Goal: Navigation & Orientation: Find specific page/section

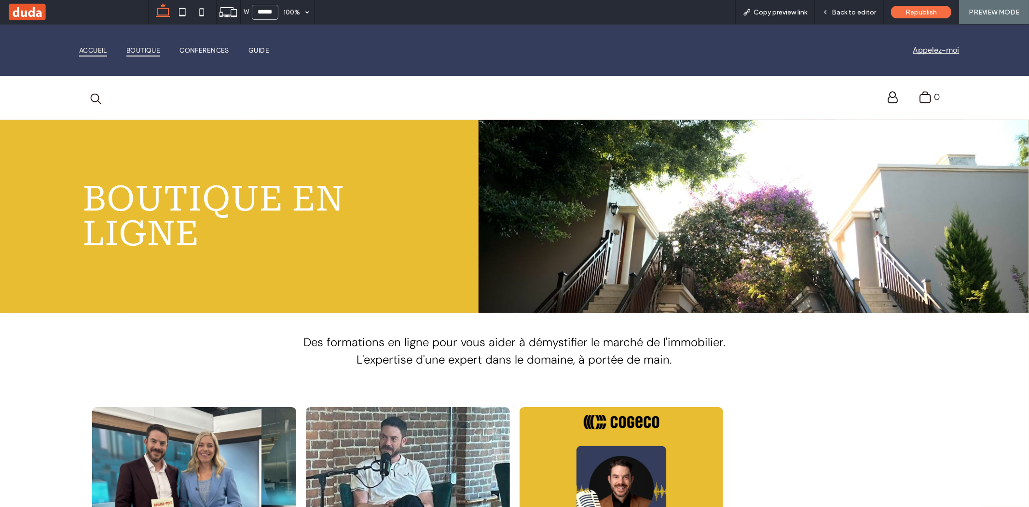
click at [89, 49] on span "Accueil" at bounding box center [93, 50] width 28 height 14
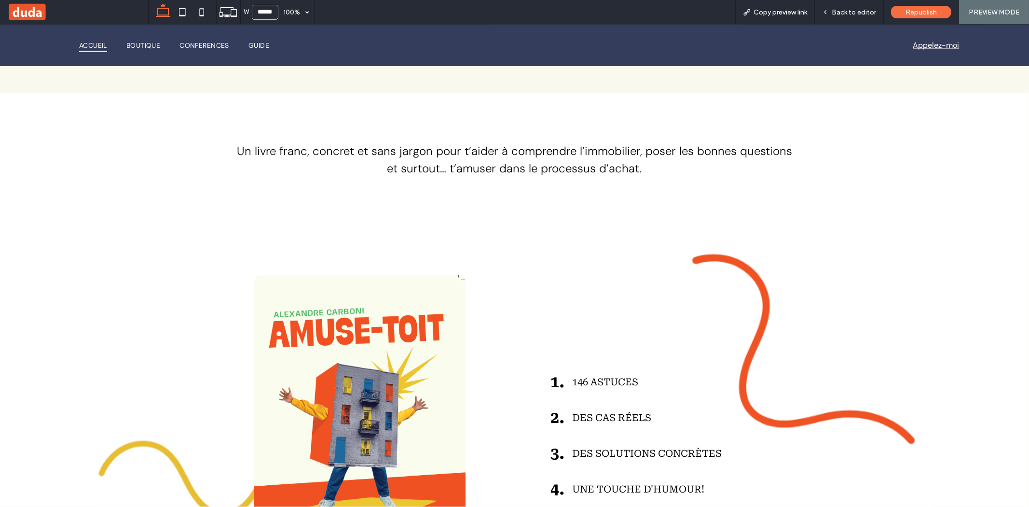
scroll to position [1814, 0]
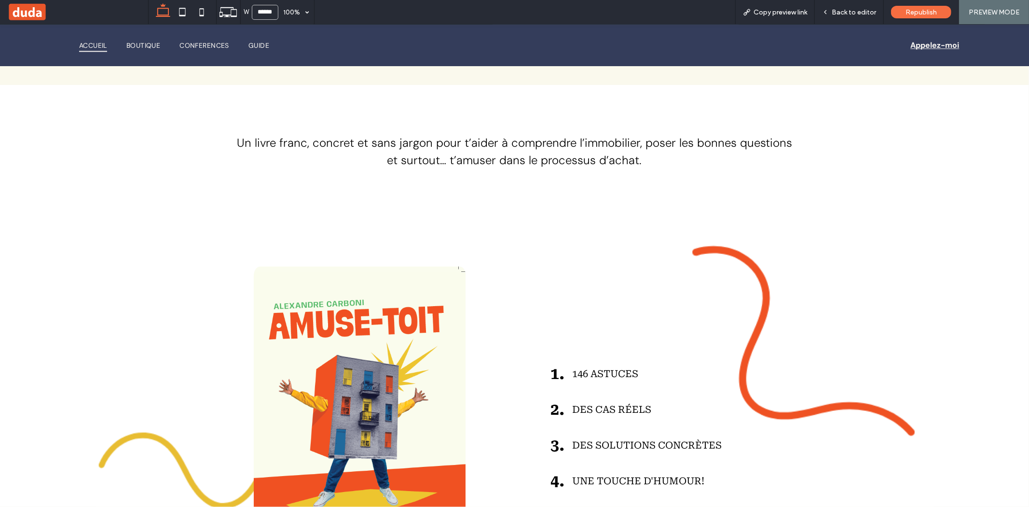
click at [932, 42] on span "Appelez-moi" at bounding box center [935, 45] width 49 height 20
click at [189, 35] on div "Accueil Boutique Conferences Guide" at bounding box center [288, 44] width 453 height 32
click at [199, 46] on span "Conferences" at bounding box center [204, 45] width 50 height 14
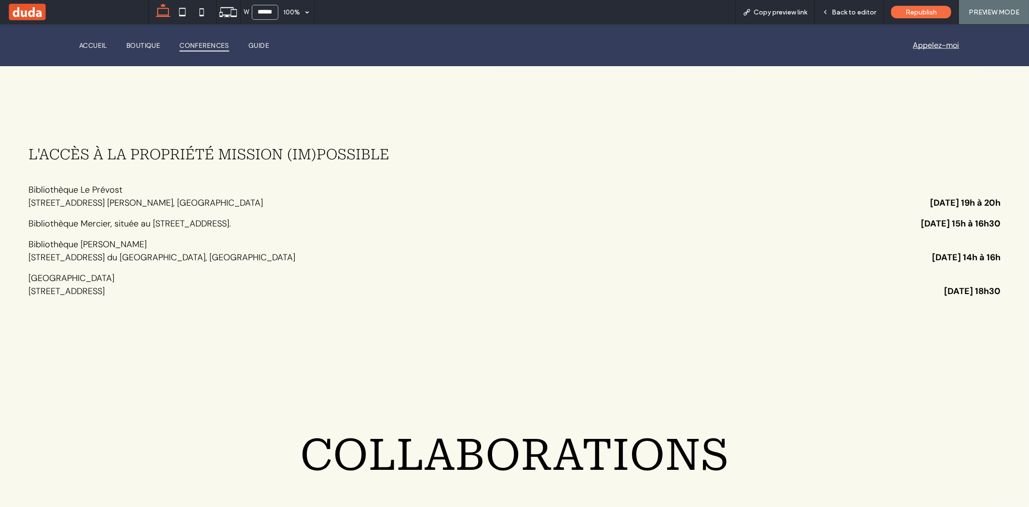
scroll to position [1007, 0]
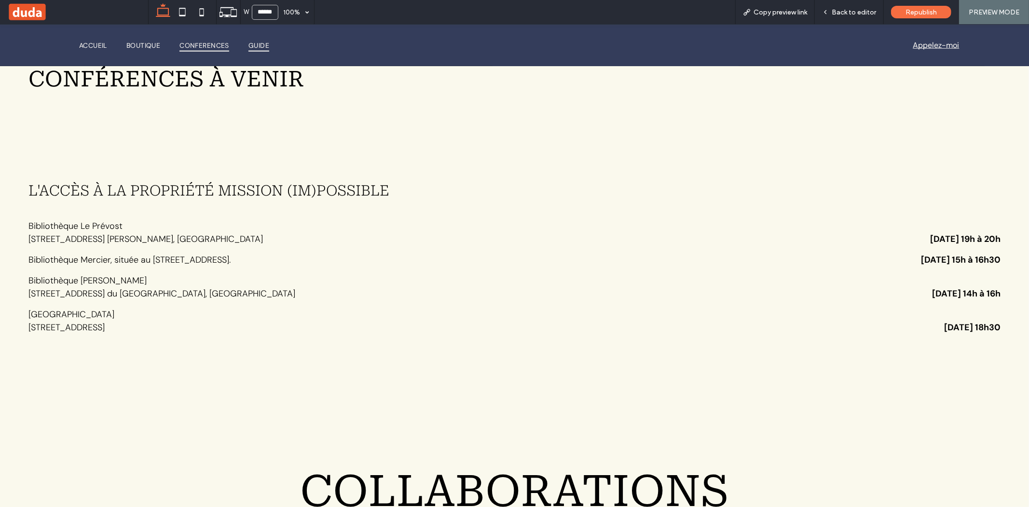
click at [248, 45] on link "Guide" at bounding box center [259, 45] width 40 height 14
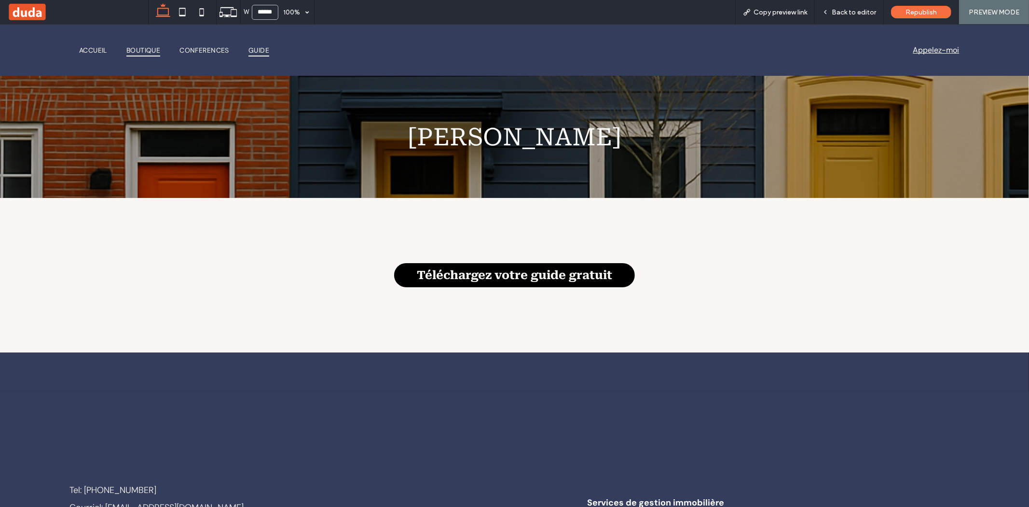
click at [153, 50] on span "Boutique" at bounding box center [143, 50] width 34 height 14
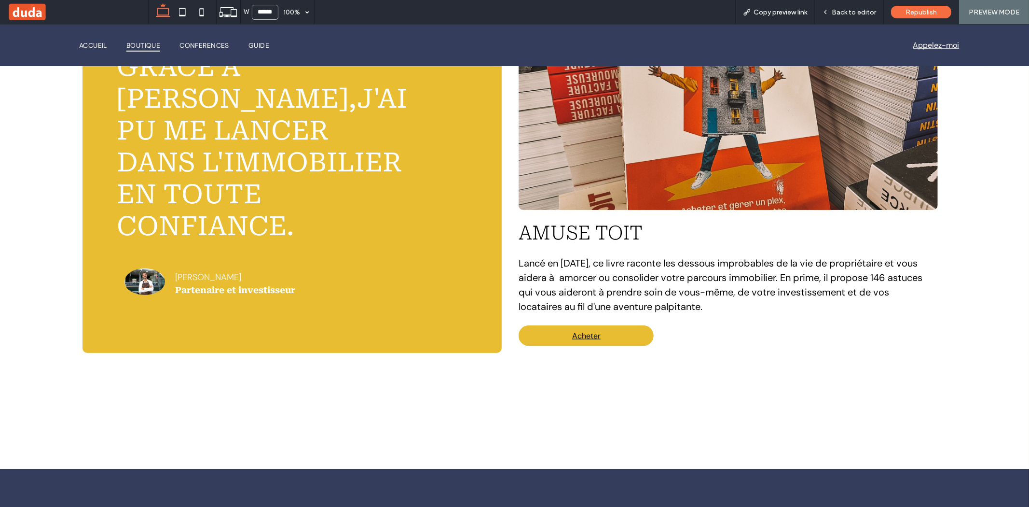
scroll to position [749, 0]
